Goal: Transaction & Acquisition: Download file/media

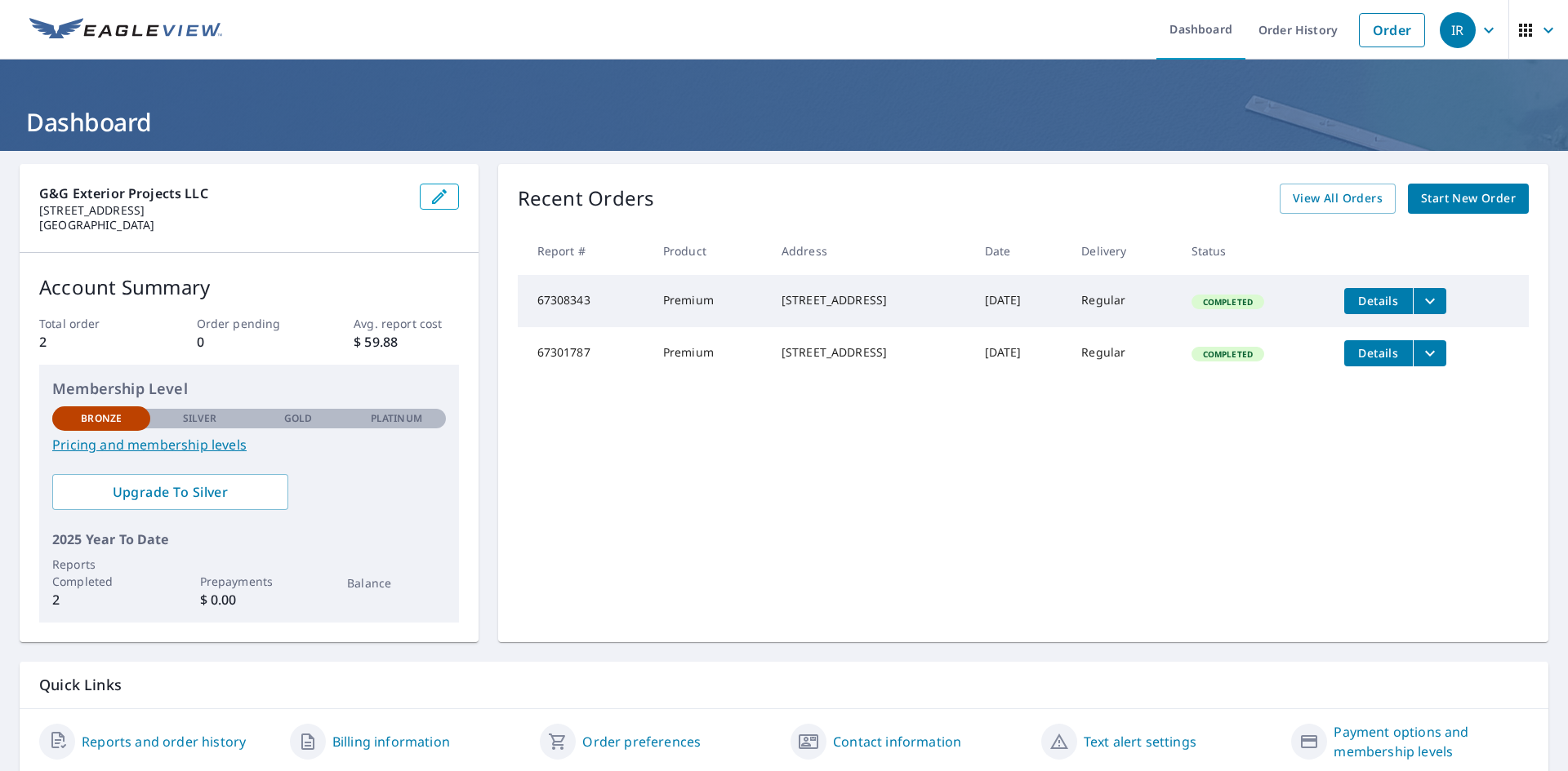
click at [1384, 302] on span "Details" at bounding box center [1378, 300] width 49 height 15
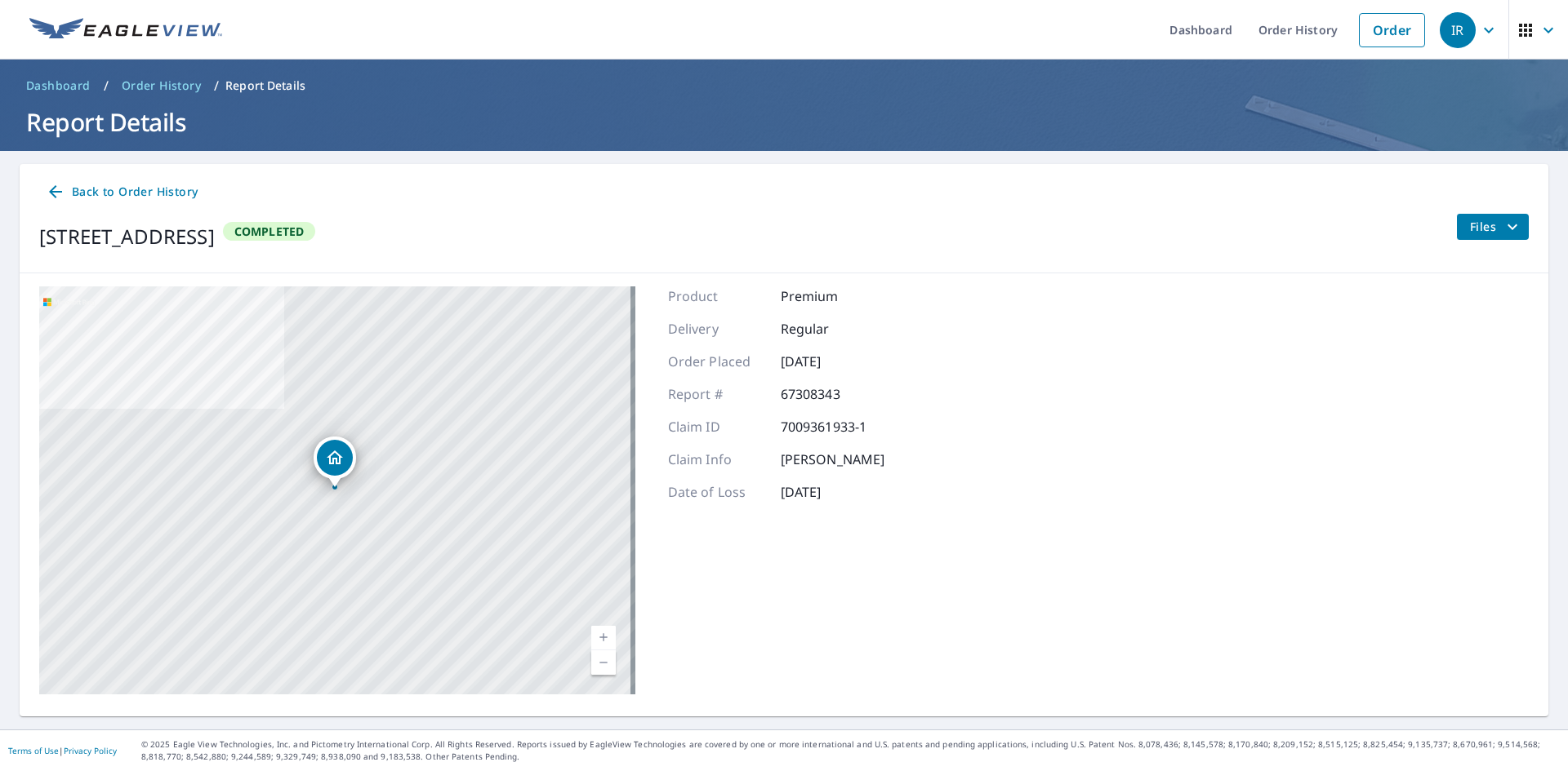
click at [1484, 229] on span "Files" at bounding box center [1496, 227] width 52 height 19
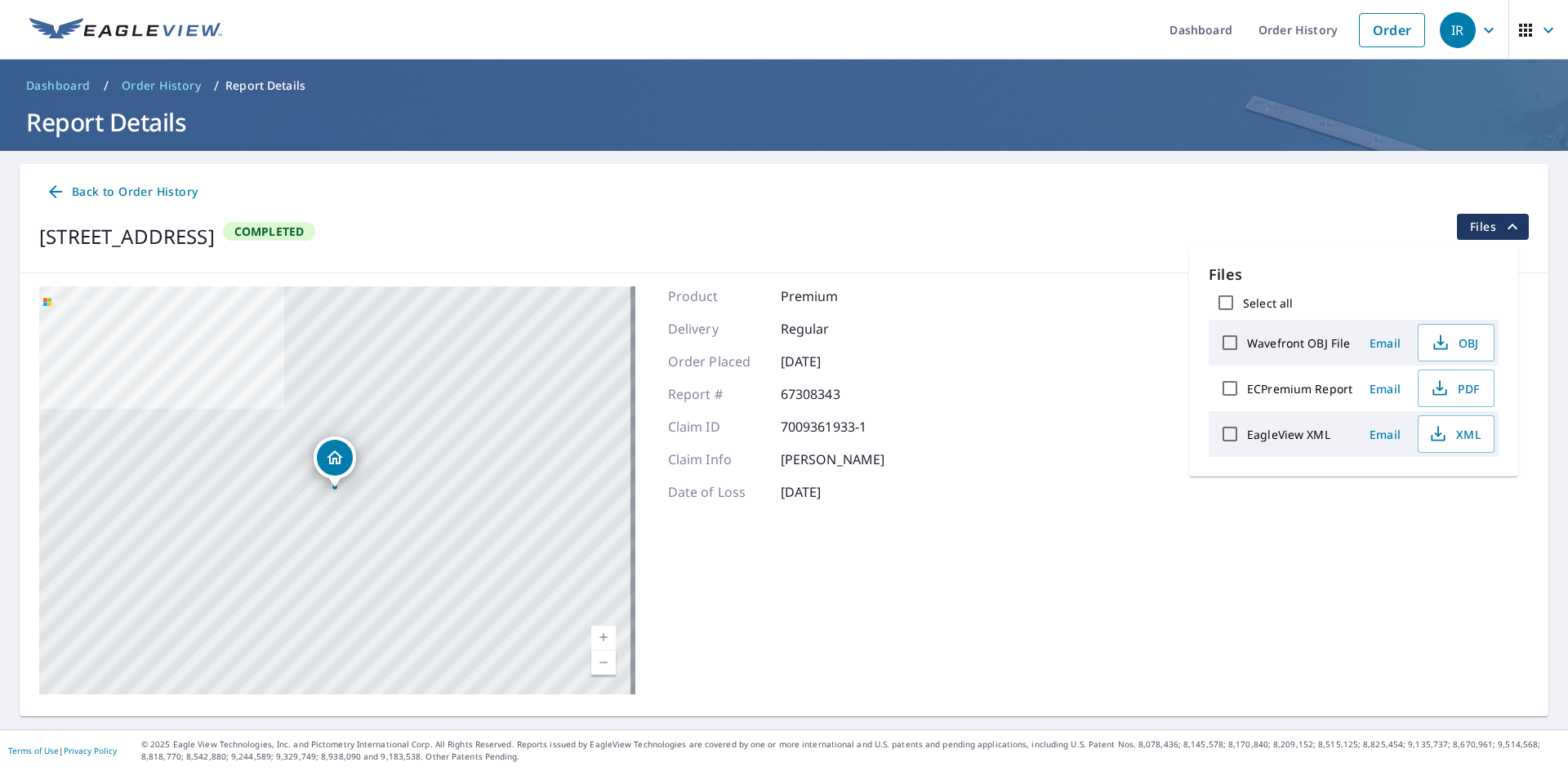
click at [1063, 575] on div "[STREET_ADDRESS] Aérea Carretera Un mapa de carreteras estándar Aérea Una vista…" at bounding box center [784, 490] width 1529 height 434
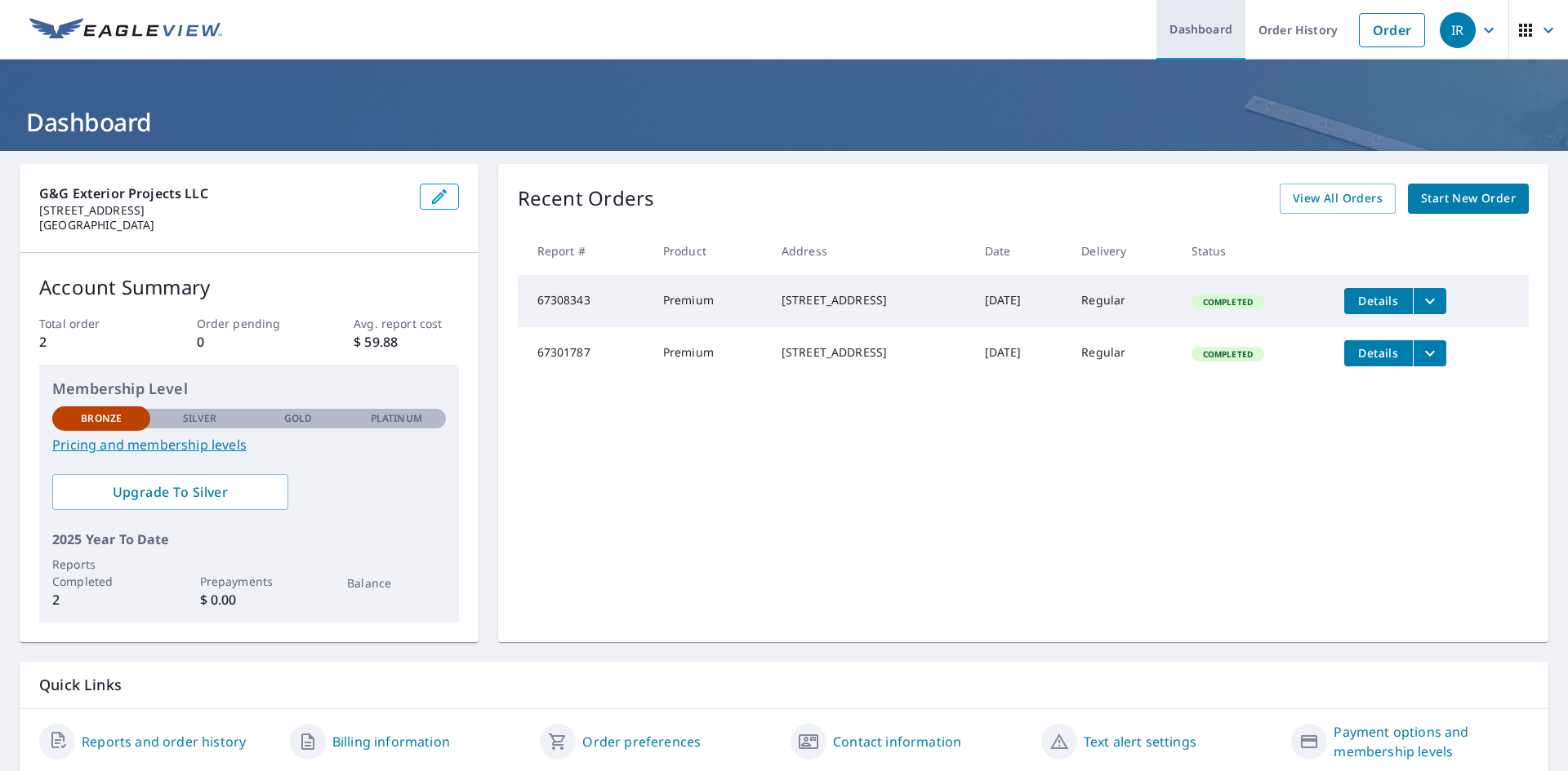
click at [1190, 25] on link "Dashboard" at bounding box center [1201, 30] width 89 height 59
click at [1069, 316] on td "[DATE]" at bounding box center [1020, 301] width 97 height 52
click at [1304, 308] on td "Completed" at bounding box center [1255, 301] width 152 height 52
click at [1381, 300] on span "Details" at bounding box center [1378, 300] width 49 height 15
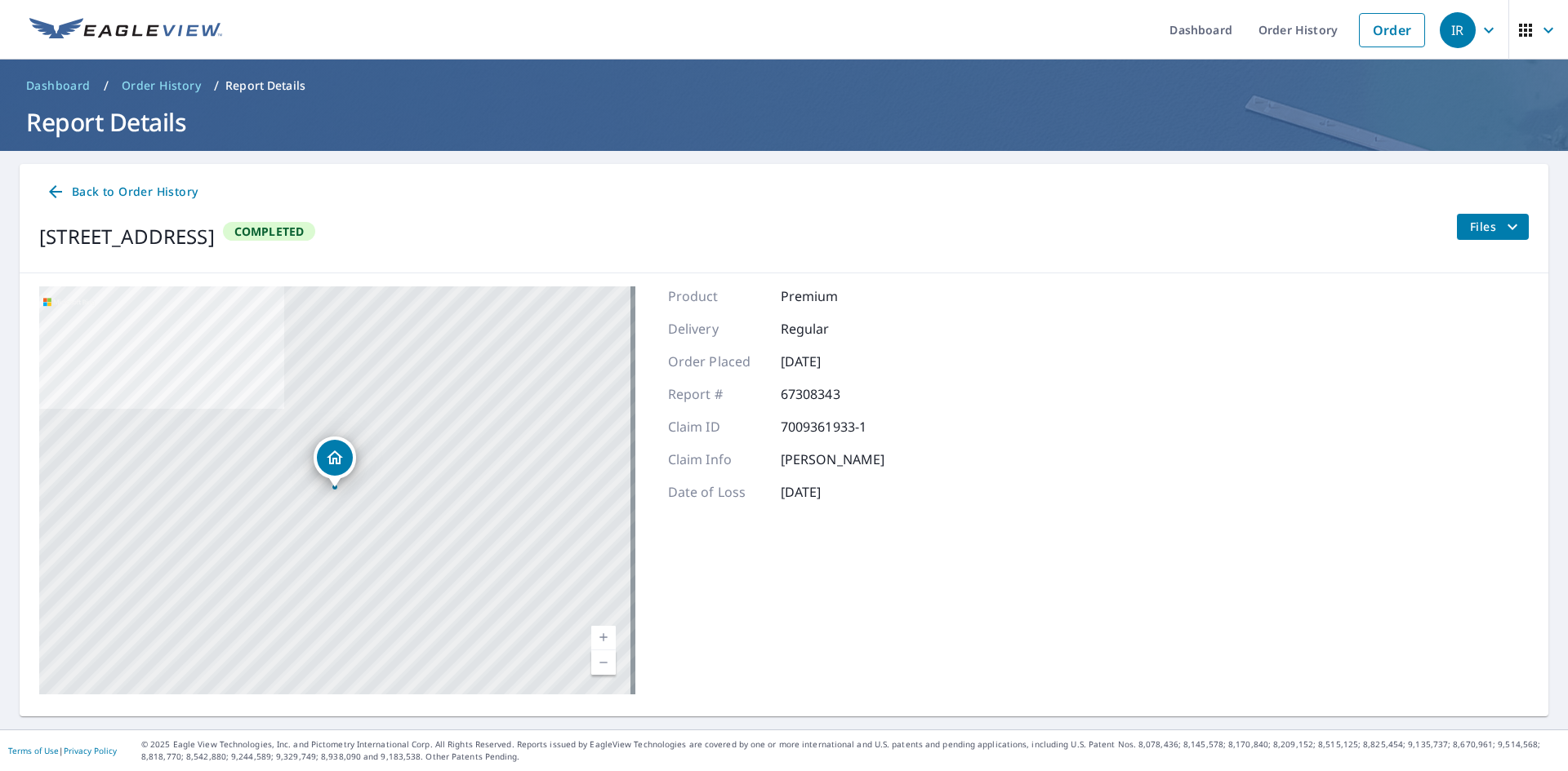
click at [1479, 229] on span "Files" at bounding box center [1496, 227] width 52 height 19
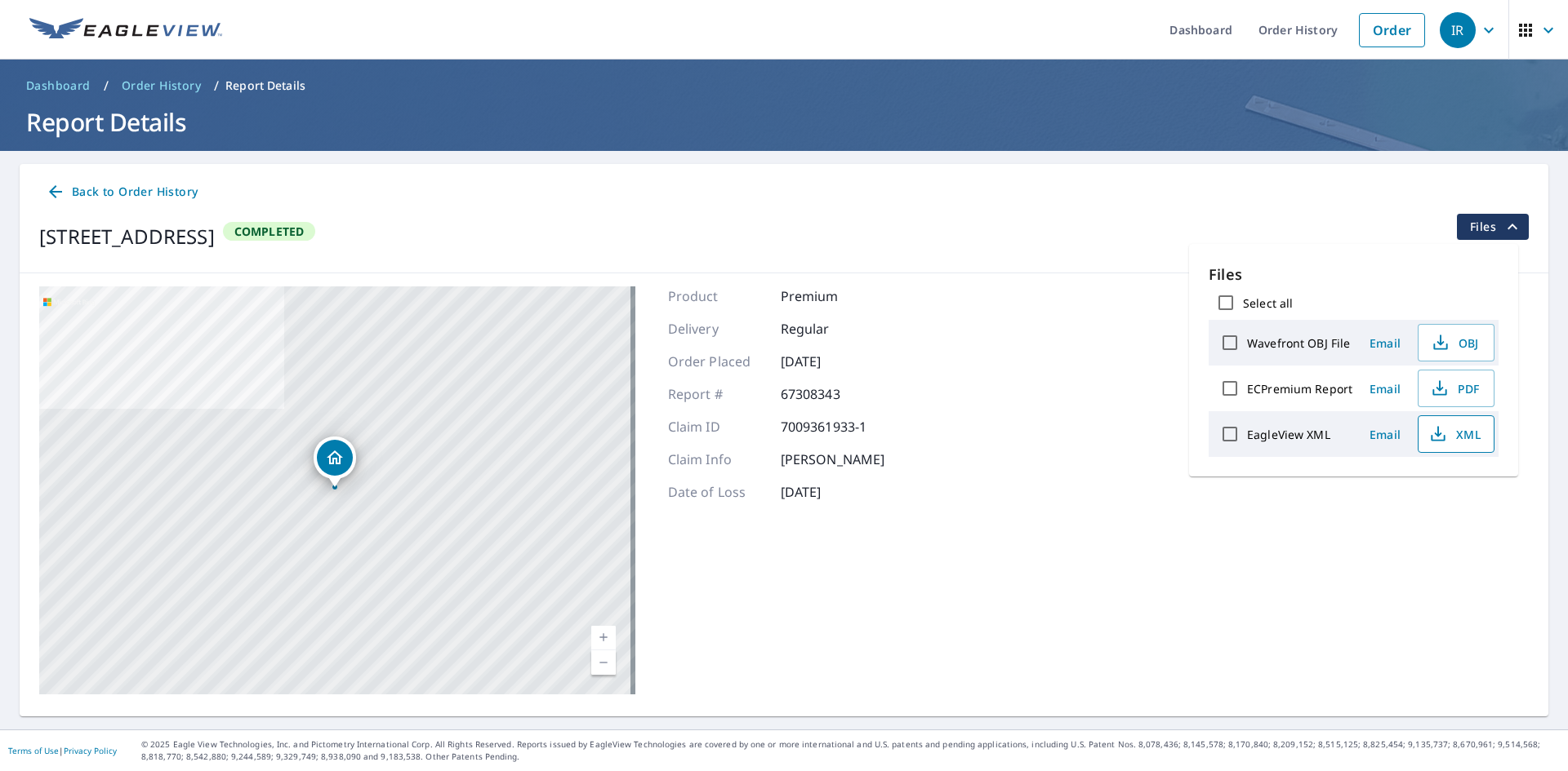
click at [1449, 443] on span "XML" at bounding box center [1455, 434] width 52 height 19
click at [1455, 394] on span "PDF" at bounding box center [1455, 388] width 52 height 19
